Goal: Information Seeking & Learning: Find specific page/section

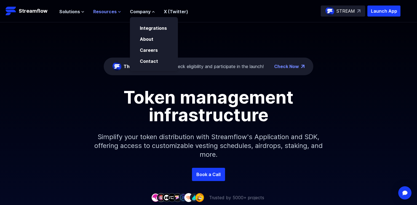
click at [116, 12] on button "Resources" at bounding box center [107, 11] width 28 height 7
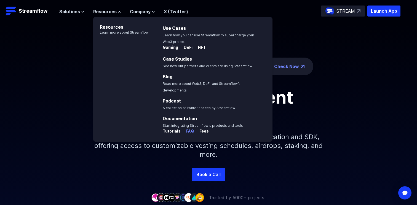
click at [186, 129] on p "FAQ" at bounding box center [188, 132] width 12 height 6
